Goal: Navigation & Orientation: Find specific page/section

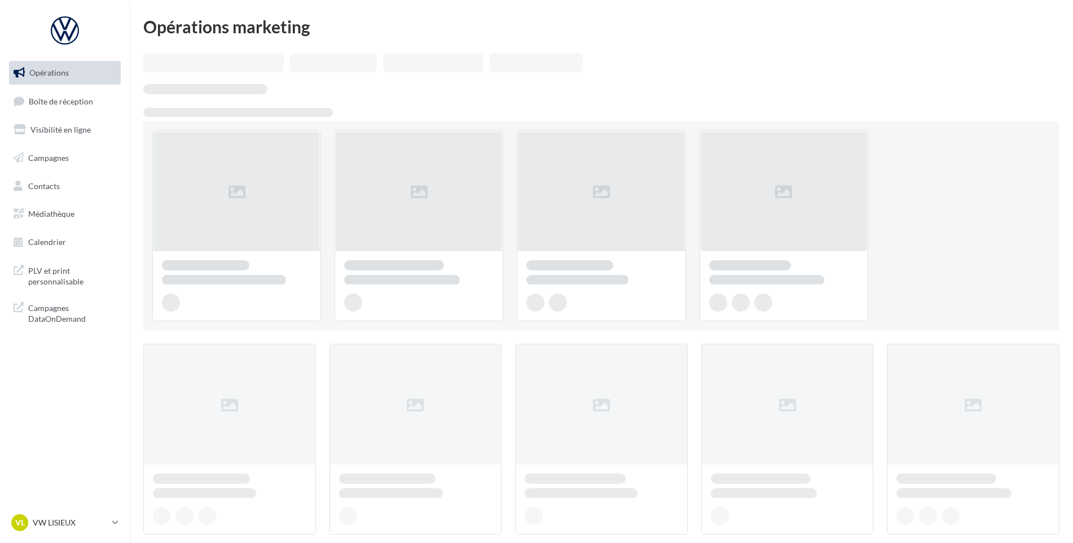
click at [82, 116] on ul "Opérations Boîte de réception Visibilité en ligne Campagnes Contacts Médiathèqu…" at bounding box center [65, 157] width 121 height 202
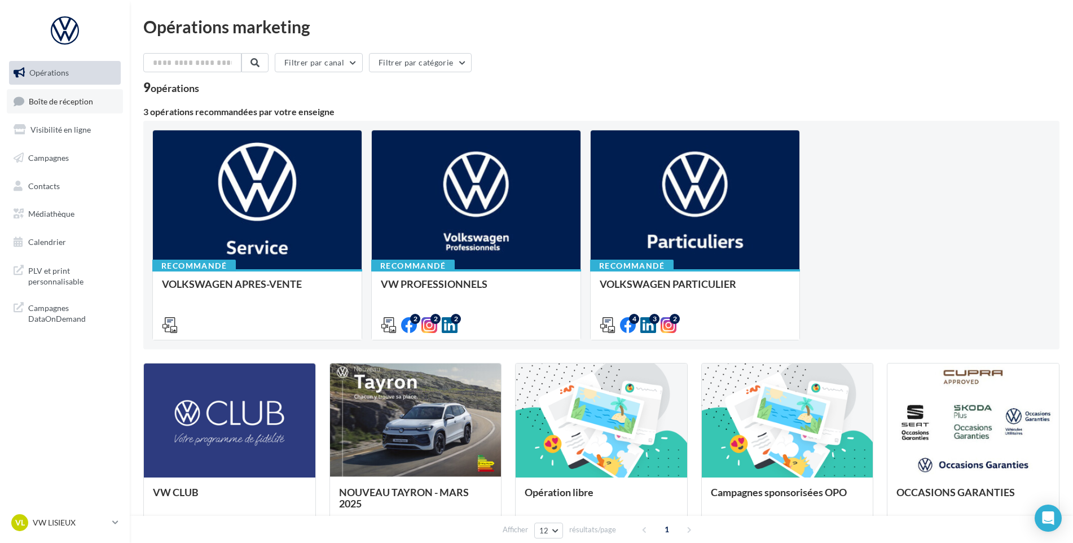
click at [79, 107] on link "Boîte de réception" at bounding box center [65, 101] width 116 height 24
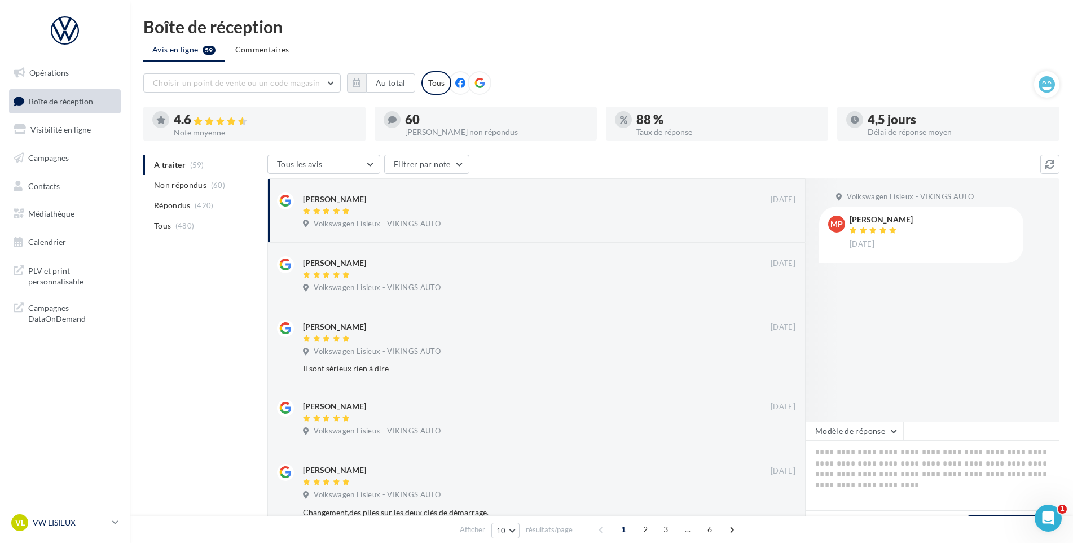
click at [89, 521] on p "VW LISIEUX" at bounding box center [70, 522] width 75 height 11
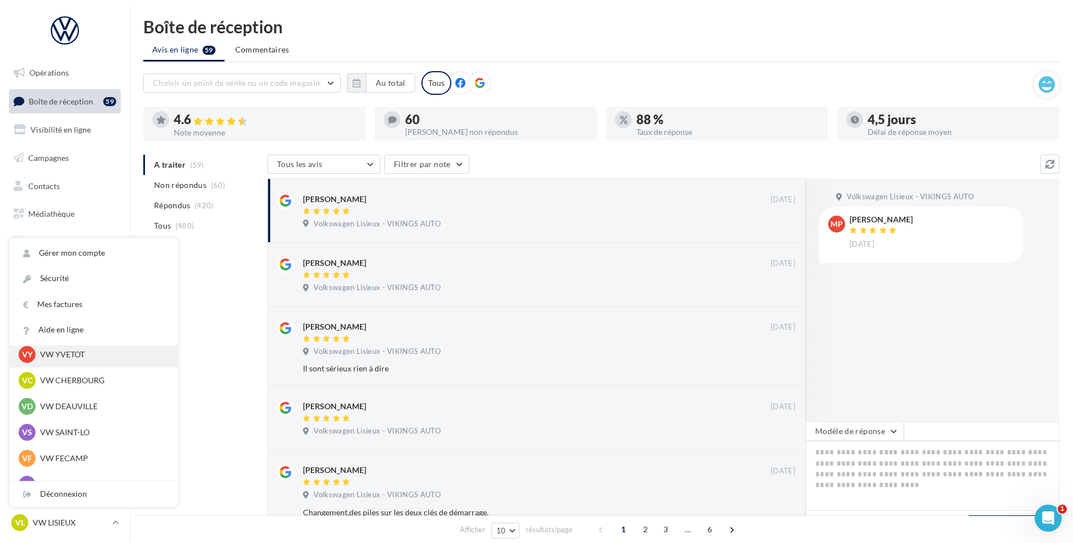
scroll to position [169, 0]
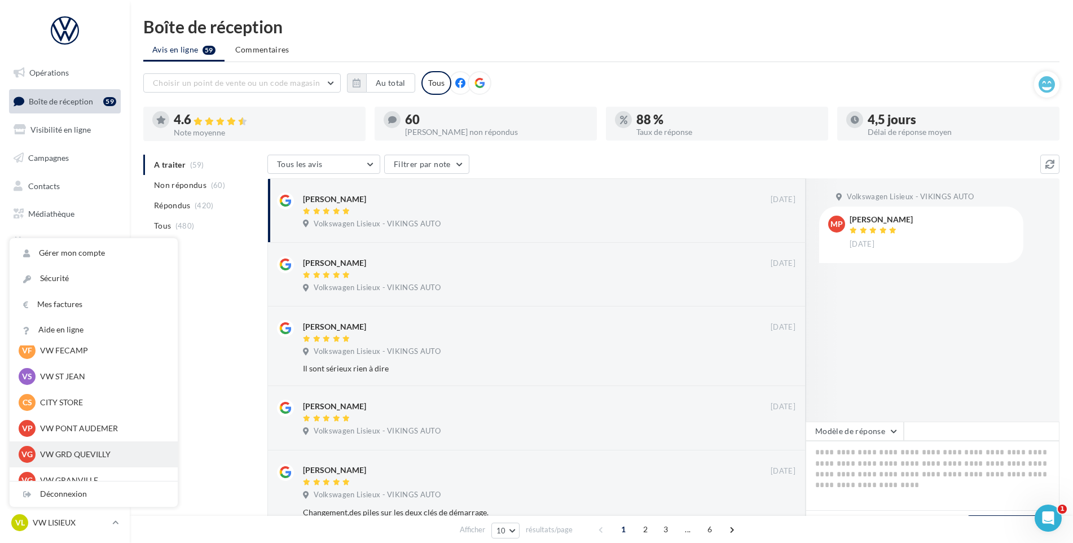
click at [68, 447] on div "VG VW GRD QUEVILLY vw-leg-vau" at bounding box center [94, 454] width 150 height 17
